Goal: Navigation & Orientation: Find specific page/section

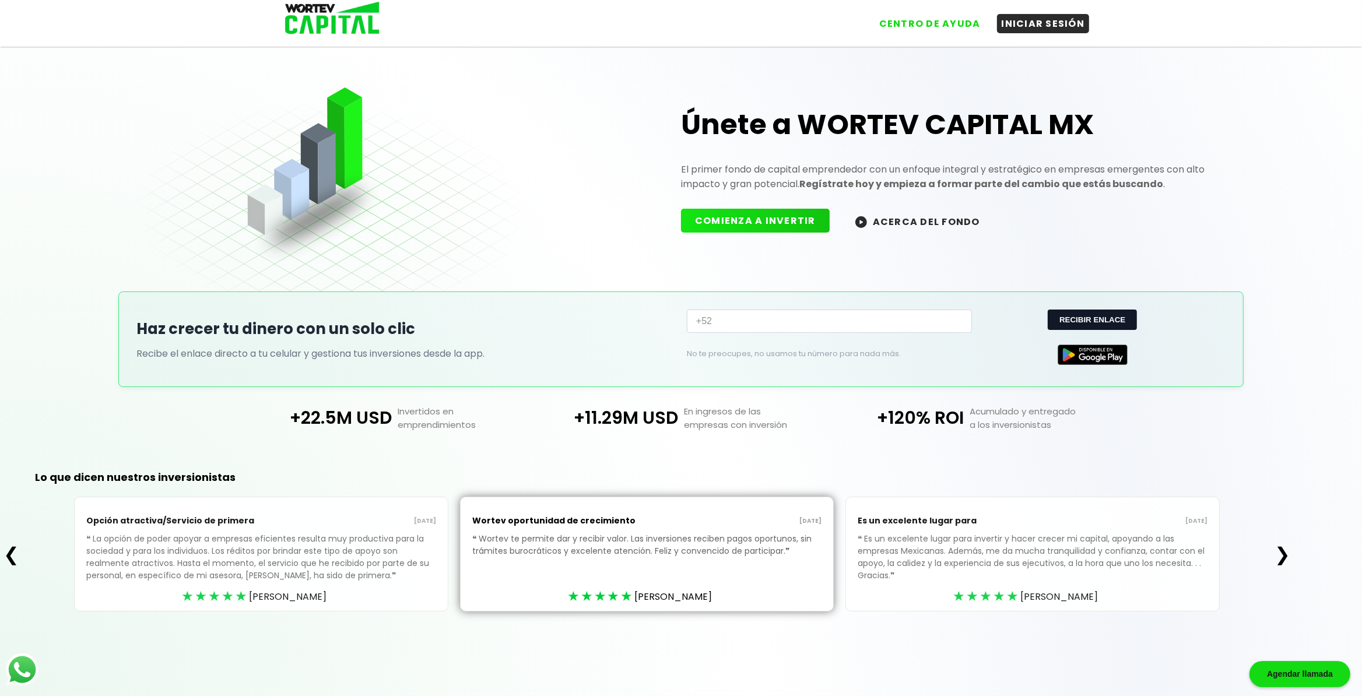
click at [1095, 148] on div "Únete a WORTEV CAPITAL MX El primer fondo de capital emprendedor con un enfoque…" at bounding box center [953, 160] width 568 height 170
click at [1062, 122] on h1 "Únete a WORTEV CAPITAL MX" at bounding box center [953, 124] width 545 height 37
click at [985, 136] on h1 "Únete a WORTEV CAPITAL MX" at bounding box center [953, 124] width 545 height 37
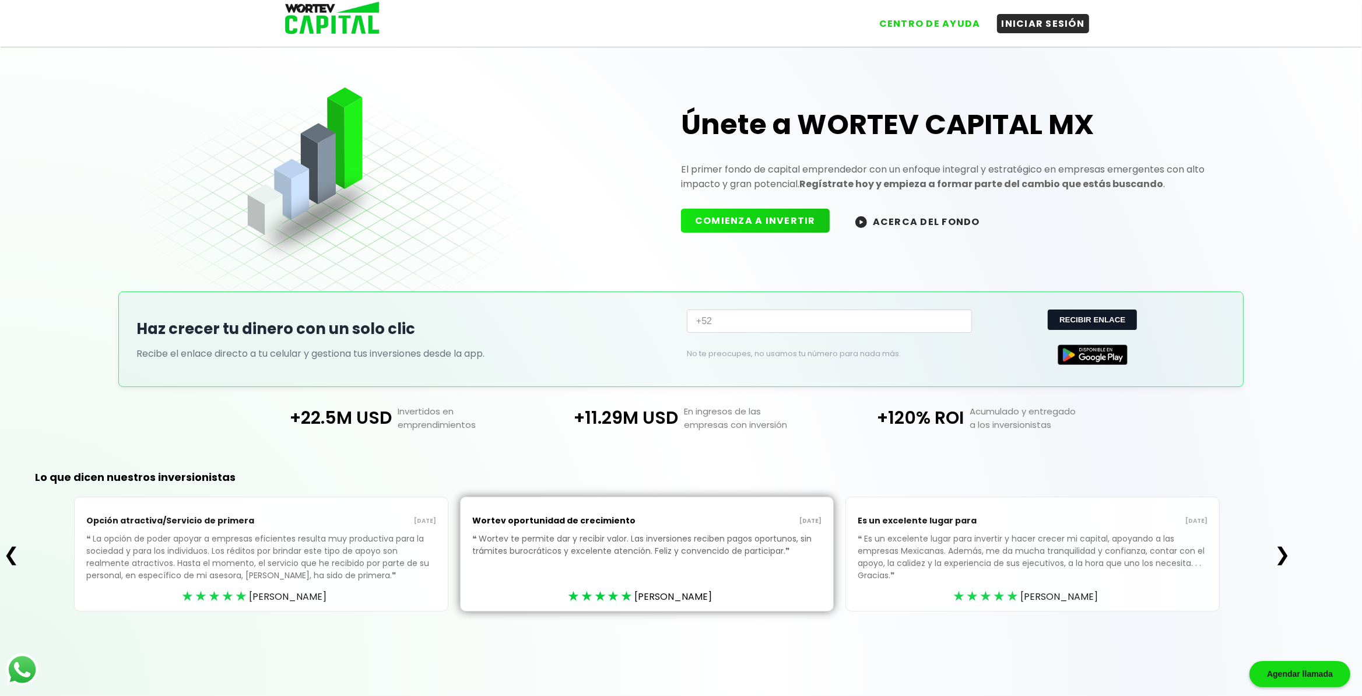
click at [872, 127] on h1 "Únete a WORTEV CAPITAL MX" at bounding box center [953, 124] width 545 height 37
click at [874, 126] on h1 "Únete a WORTEV CAPITAL MX" at bounding box center [953, 124] width 545 height 37
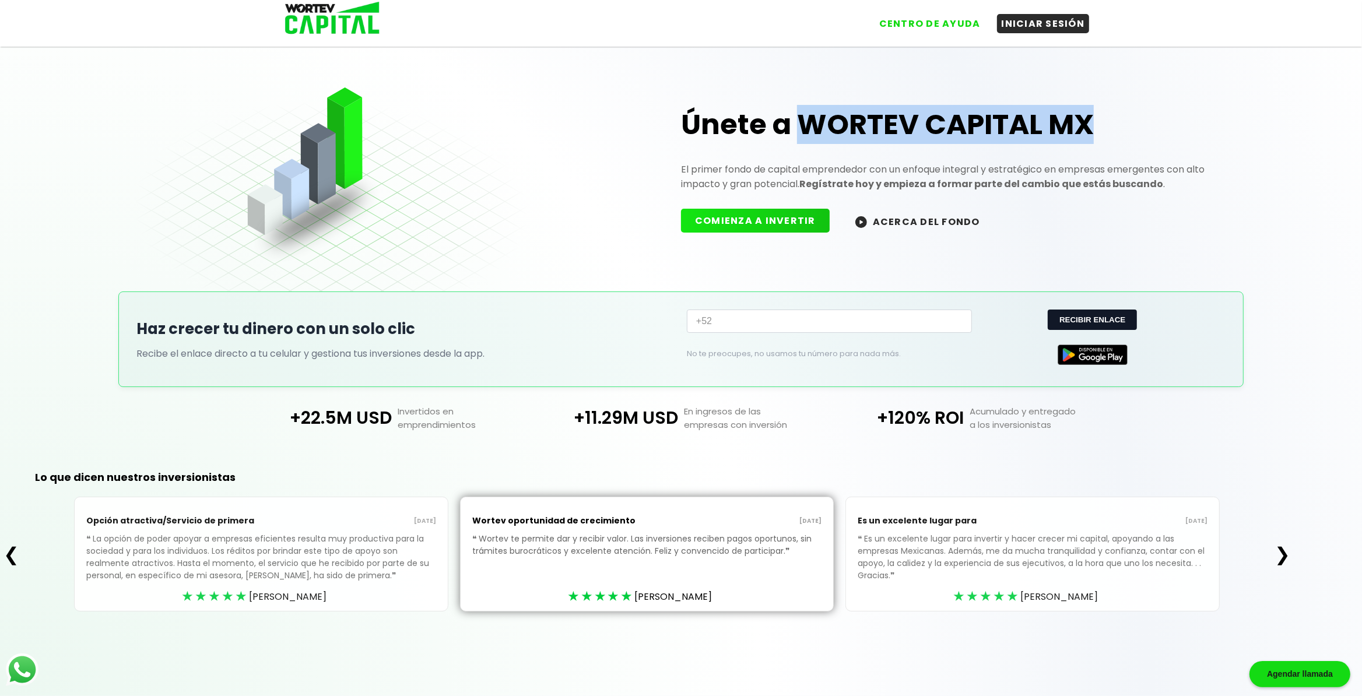
drag, startPoint x: 800, startPoint y: 127, endPoint x: 1102, endPoint y: 126, distance: 302.1
click at [1102, 126] on h1 "Únete a WORTEV CAPITAL MX" at bounding box center [953, 124] width 545 height 37
click at [1005, 124] on h1 "Únete a WORTEV CAPITAL MX" at bounding box center [953, 124] width 545 height 37
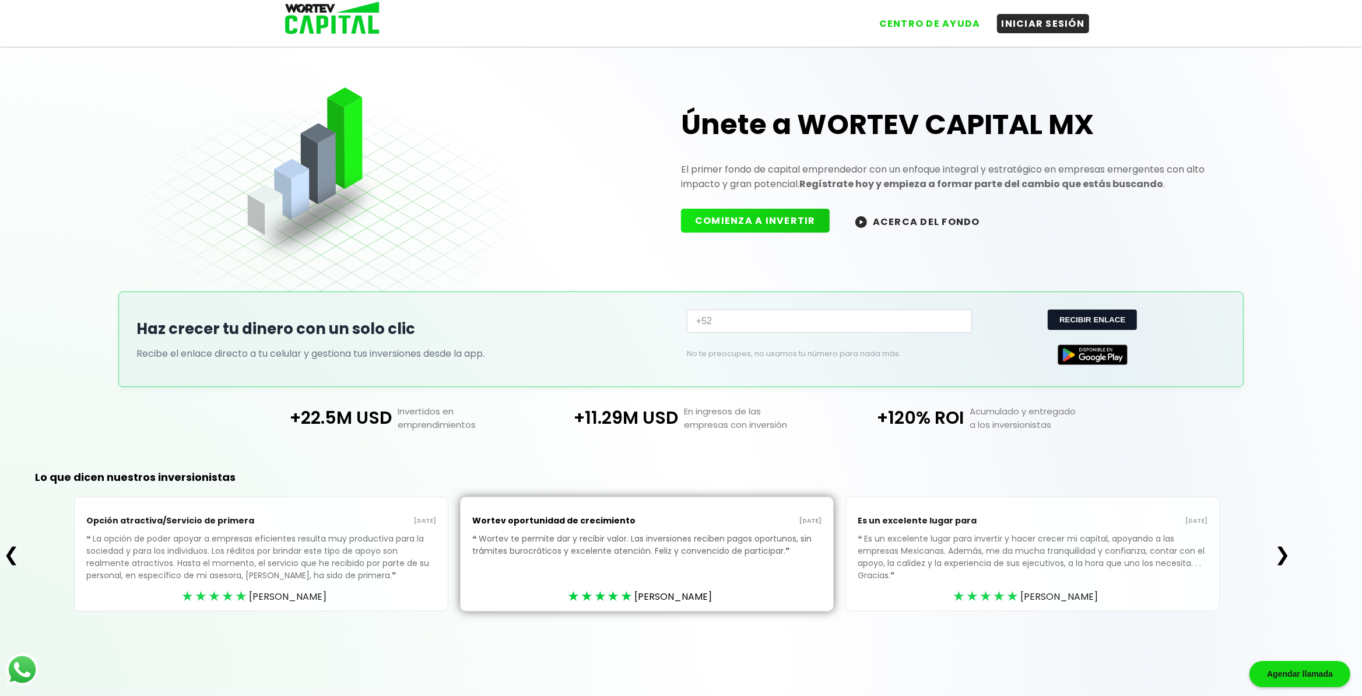
click at [1005, 124] on h1 "Únete a WORTEV CAPITAL MX" at bounding box center [953, 124] width 545 height 37
